Goal: Complete application form: Complete application form

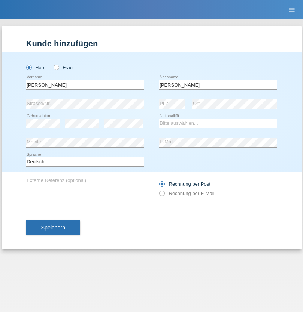
type input "[PERSON_NAME]"
select select "CH"
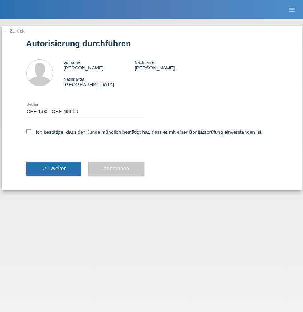
select select "1"
checkbox input "true"
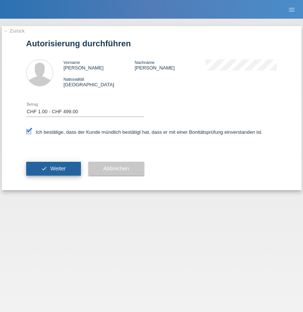
click at [53, 169] on span "Weiter" at bounding box center [57, 169] width 15 height 6
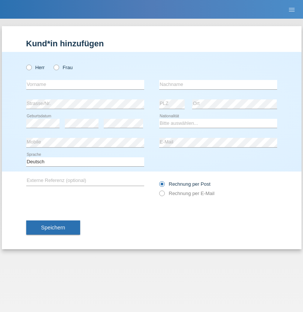
radio input "true"
click at [85, 85] on input "text" at bounding box center [85, 84] width 118 height 9
type input "Enes"
click at [218, 85] on input "text" at bounding box center [218, 84] width 118 height 9
type input "Calikusu"
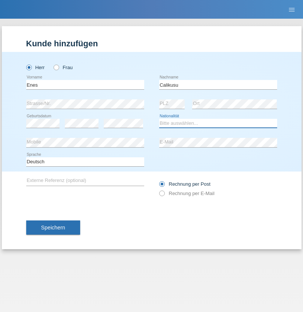
select select "CH"
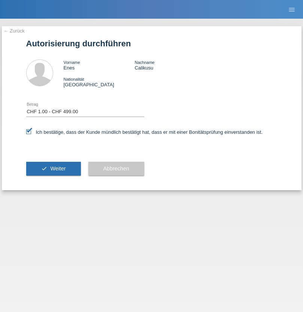
select select "1"
click at [53, 169] on span "Weiter" at bounding box center [57, 169] width 15 height 6
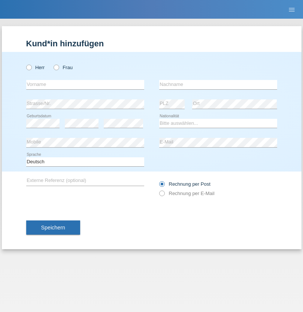
radio input "true"
click at [85, 85] on input "text" at bounding box center [85, 84] width 118 height 9
type input "Vlad"
click at [218, 85] on input "text" at bounding box center [218, 84] width 118 height 9
type input "Matei"
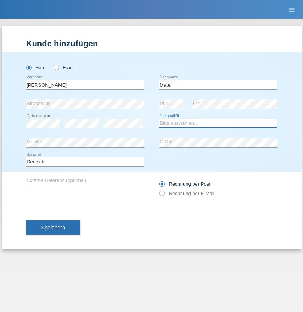
select select "RO"
select select "C"
select select "08"
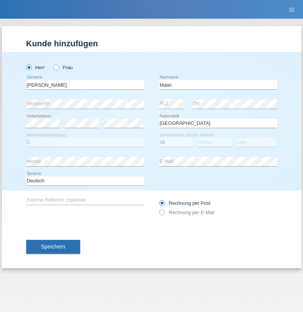
select select "05"
select select "2017"
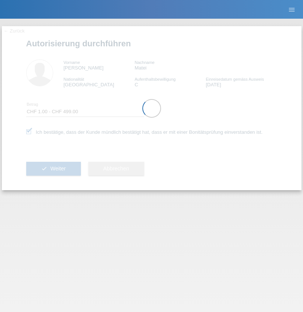
select select "1"
